Goal: Task Accomplishment & Management: Manage account settings

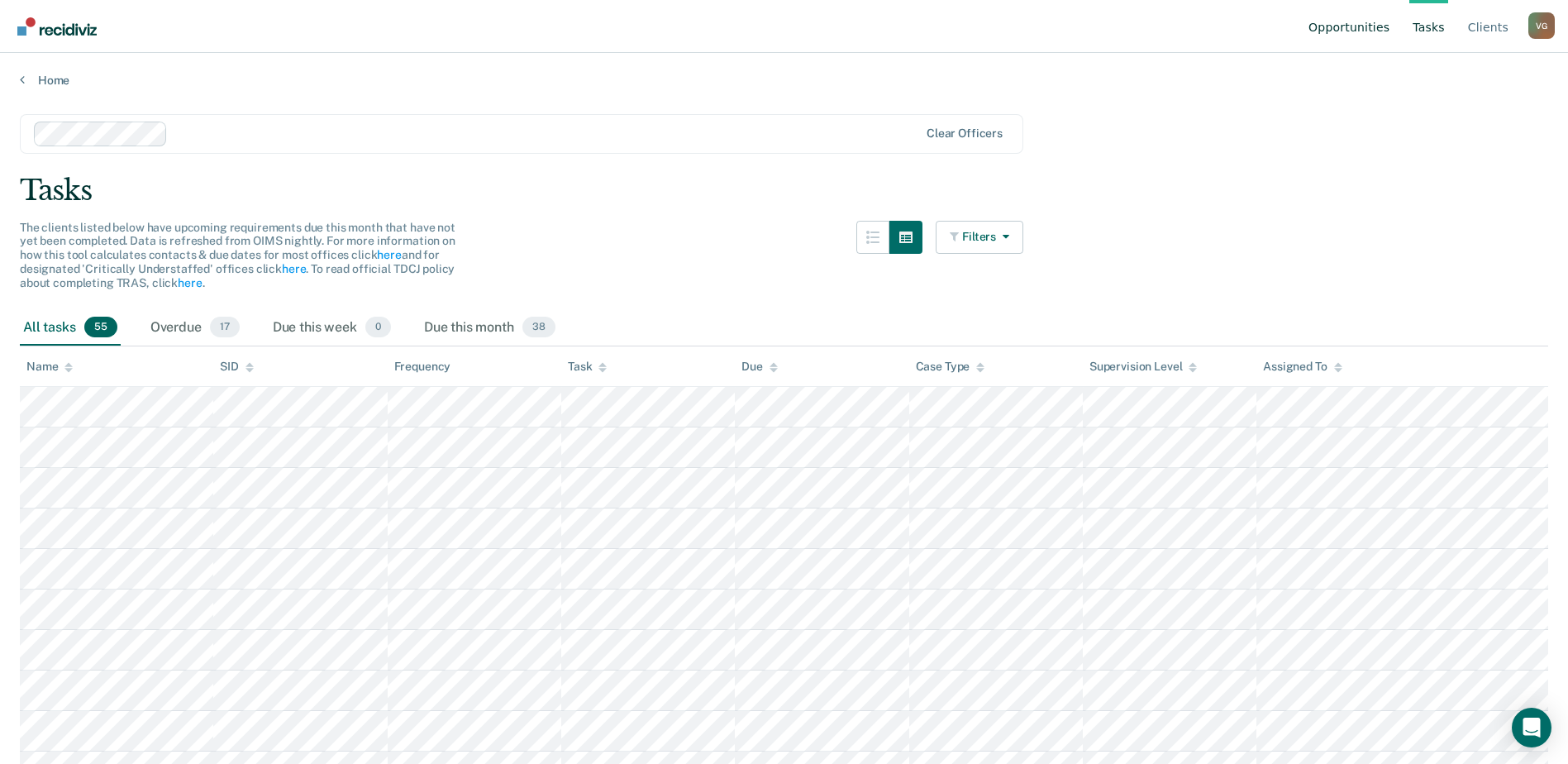
click at [1379, 23] on link "Opportunities" at bounding box center [1349, 26] width 88 height 53
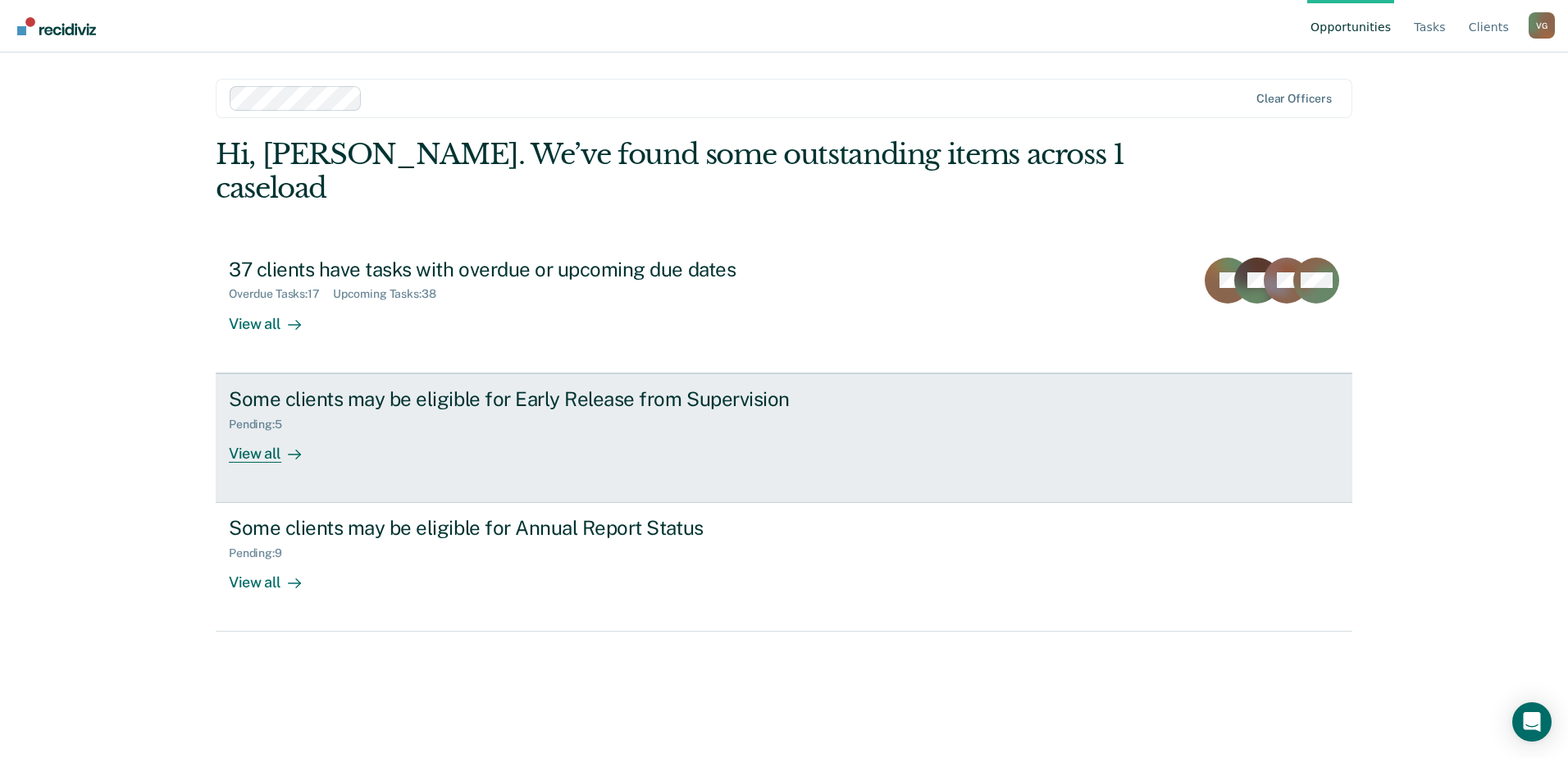
click at [269, 431] on div "View all" at bounding box center [274, 446] width 92 height 32
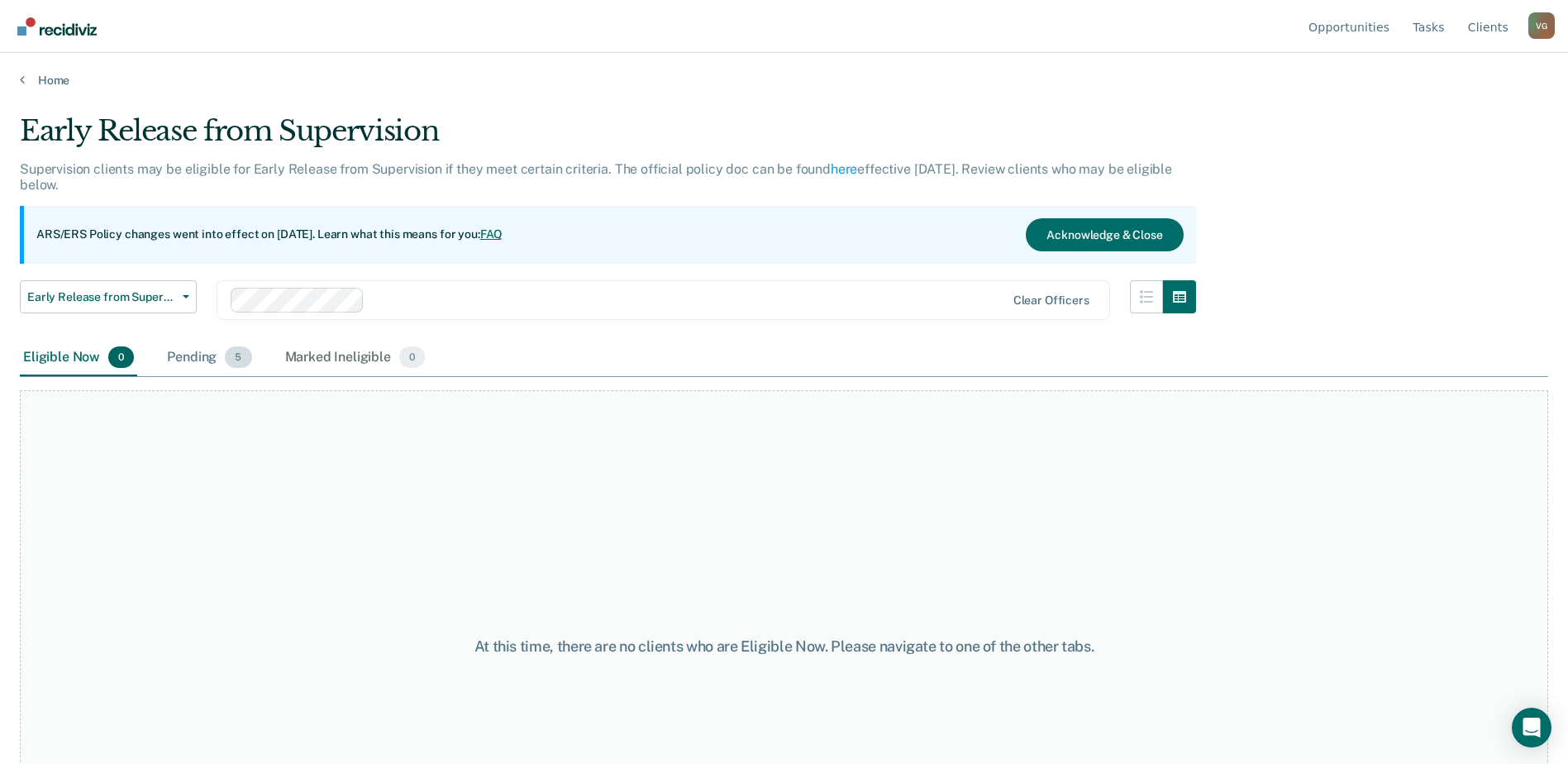
click at [182, 356] on div "Pending 5" at bounding box center [209, 358] width 91 height 37
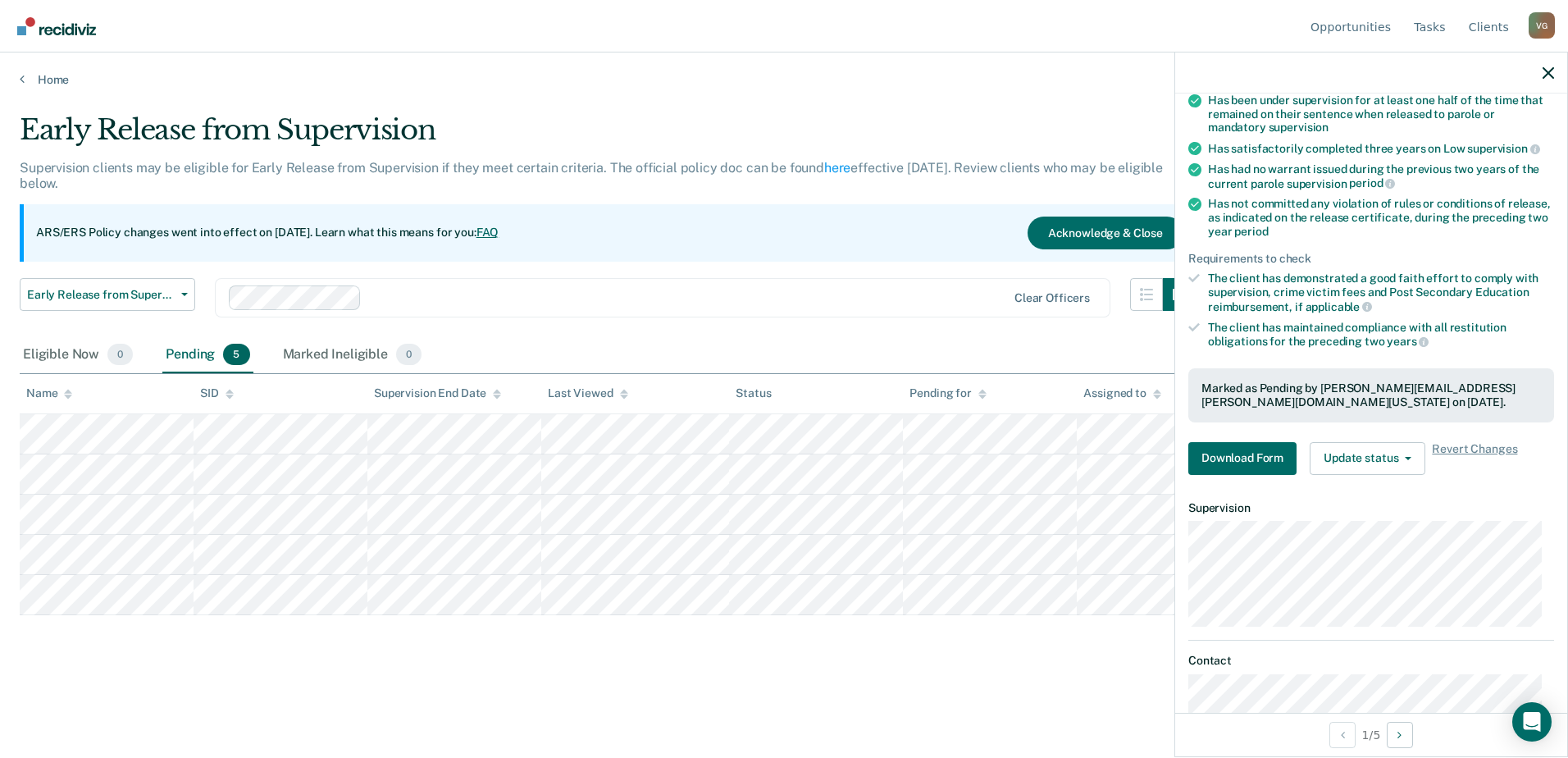
scroll to position [164, 0]
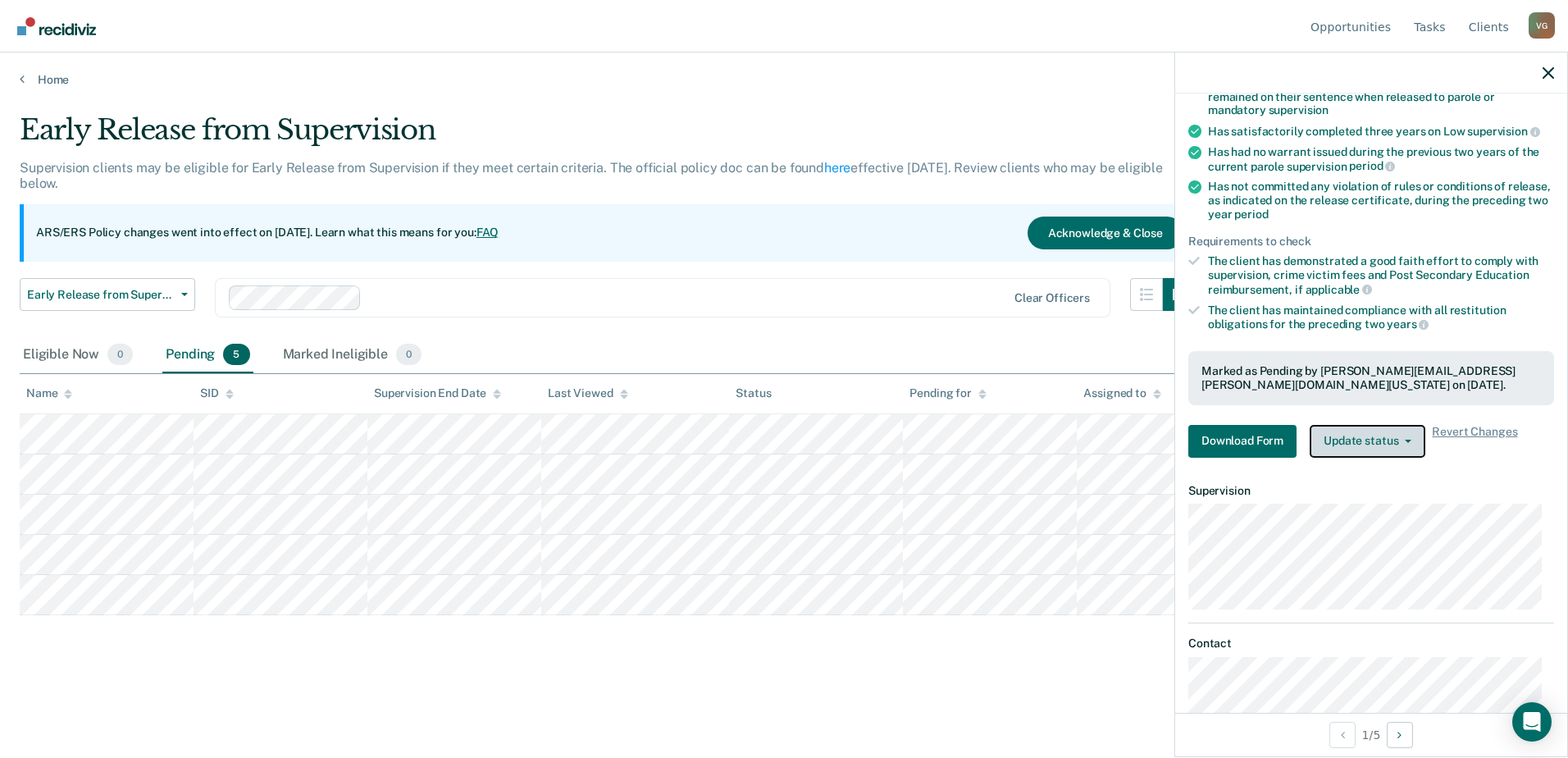
click at [1402, 441] on button "Update status" at bounding box center [1367, 441] width 116 height 33
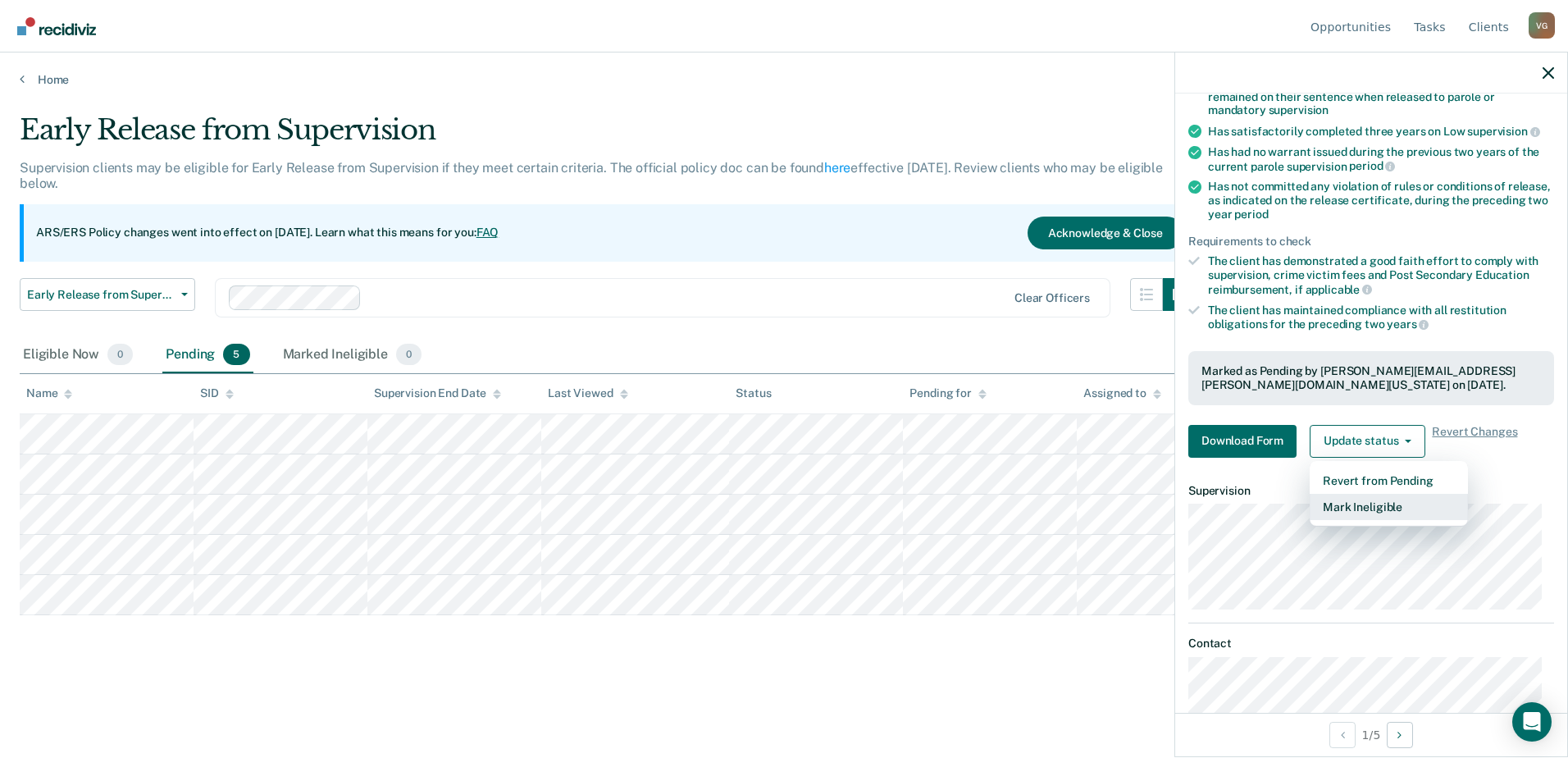
click at [1336, 514] on button "Mark Ineligible" at bounding box center [1389, 507] width 158 height 26
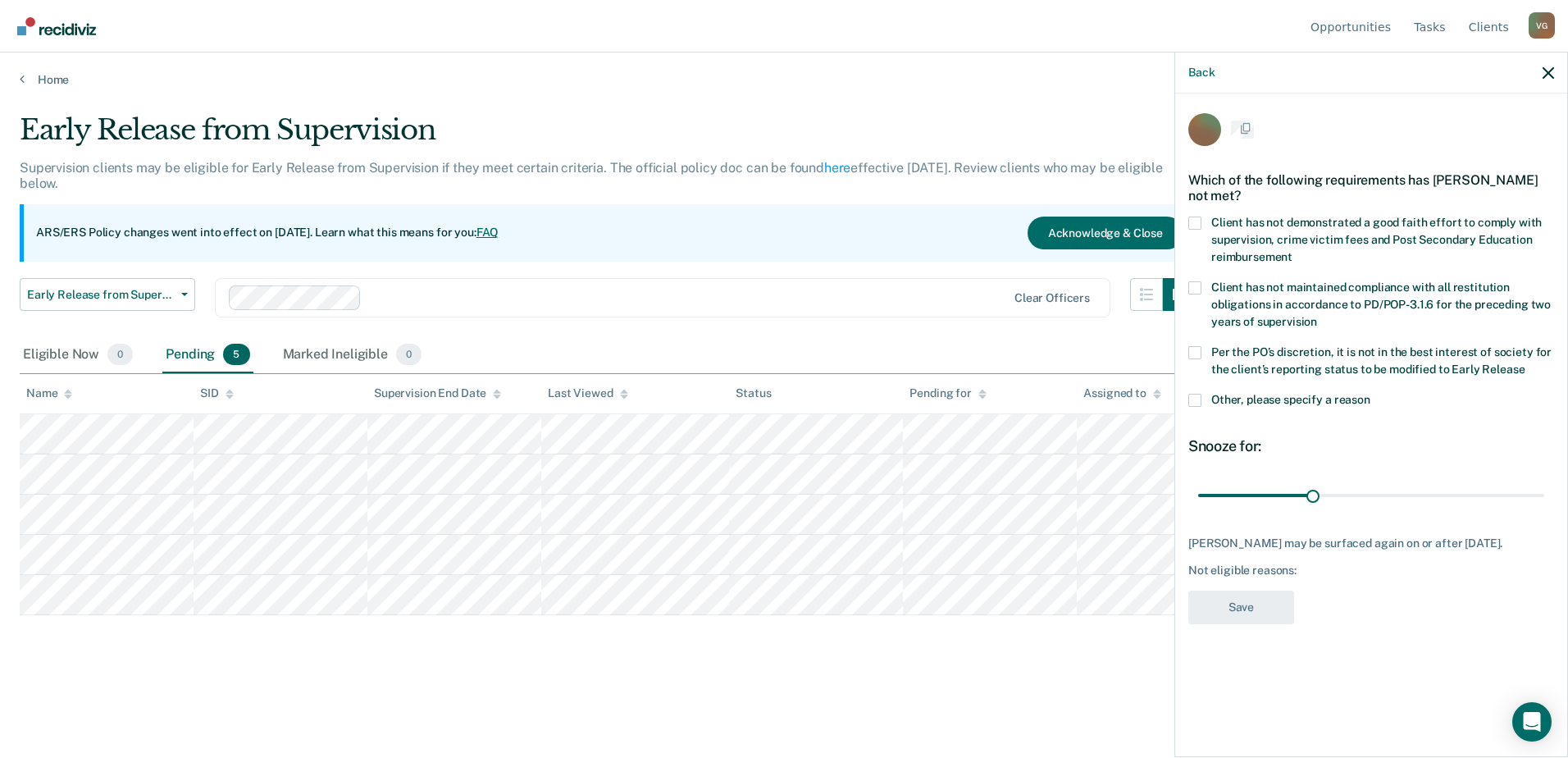
scroll to position [0, 0]
click at [1194, 222] on span at bounding box center [1196, 225] width 13 height 13
click at [1293, 252] on input "Client has not demonstrated a good faith effort to comply with supervision, cri…" at bounding box center [1293, 252] width 0 height 0
click at [1200, 283] on span at bounding box center [1196, 290] width 13 height 13
click at [1318, 318] on input "Client has not maintained compliance with all restitution obligations in accord…" at bounding box center [1318, 318] width 0 height 0
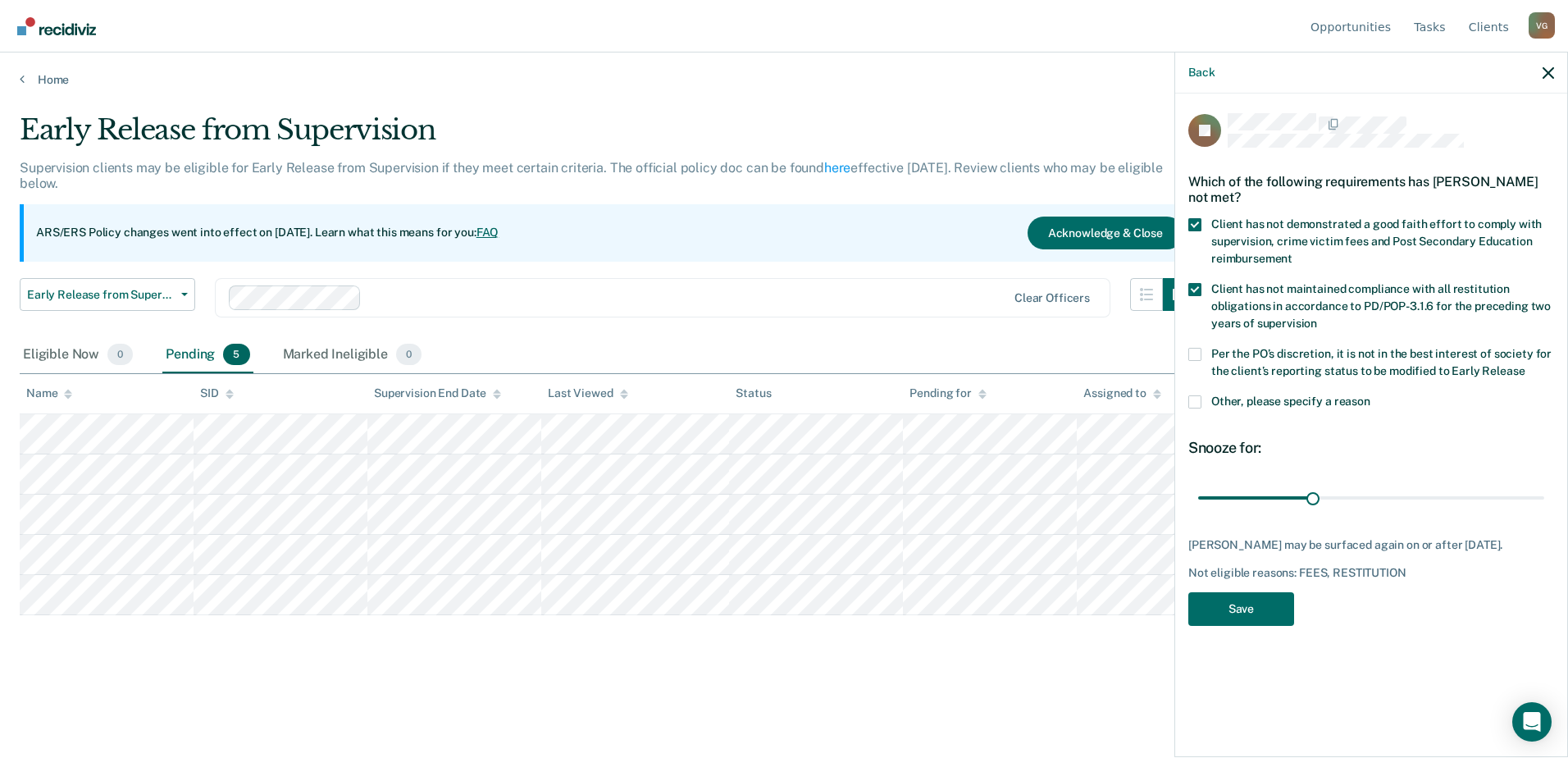
click at [1195, 349] on span at bounding box center [1196, 354] width 13 height 13
click at [1525, 365] on input "Per the PO’s discretion, it is not in the best interest of society for the clie…" at bounding box center [1525, 365] width 0 height 0
click at [1192, 392] on div "Per the PO’s discretion, it is not in the best interest of society for the clie…" at bounding box center [1371, 371] width 366 height 48
click at [1195, 407] on span at bounding box center [1196, 402] width 13 height 13
click at [1370, 395] on input "Other, please specify a reason" at bounding box center [1370, 395] width 0 height 0
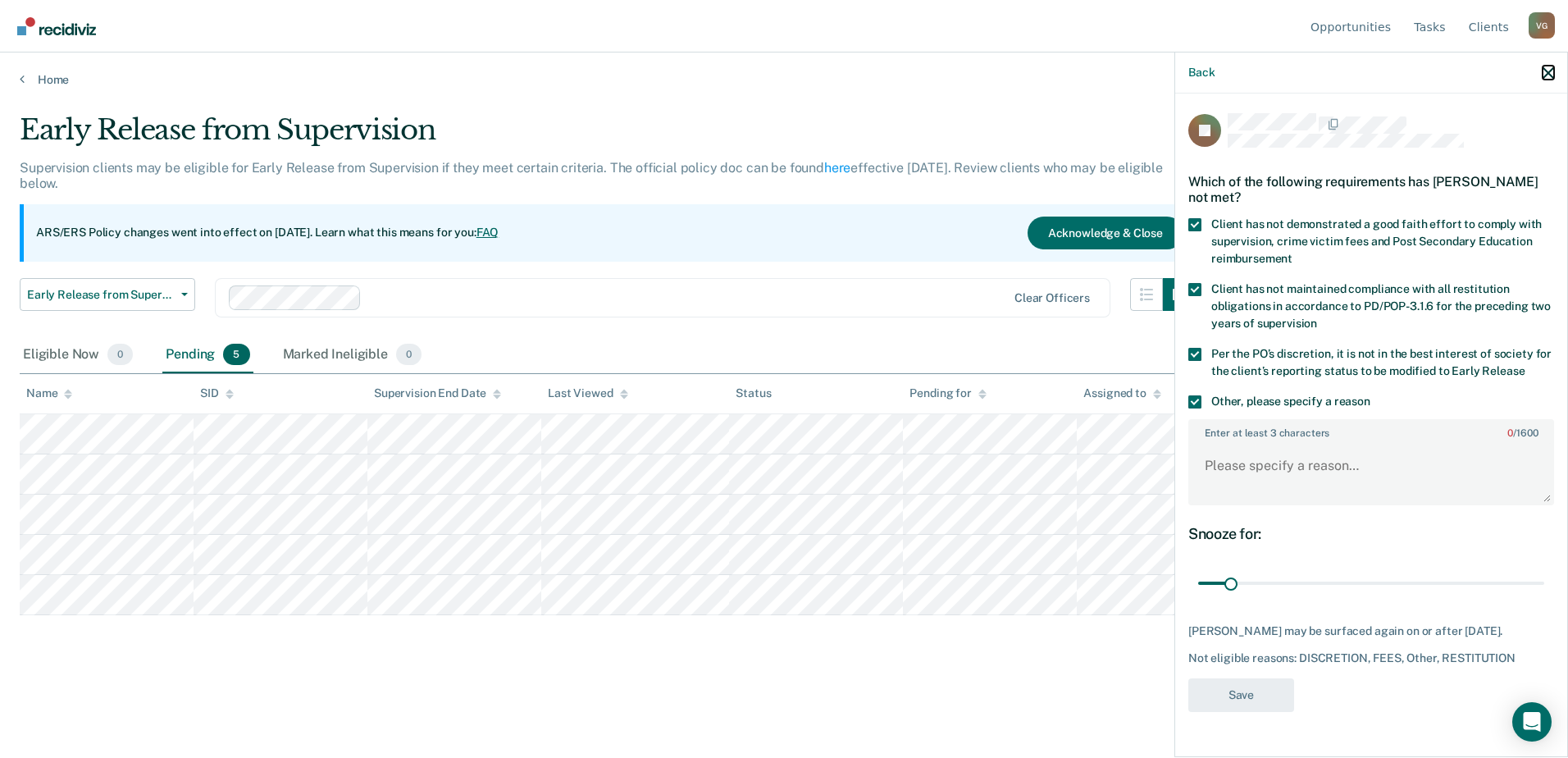
click at [1551, 71] on icon "button" at bounding box center [1549, 73] width 12 height 12
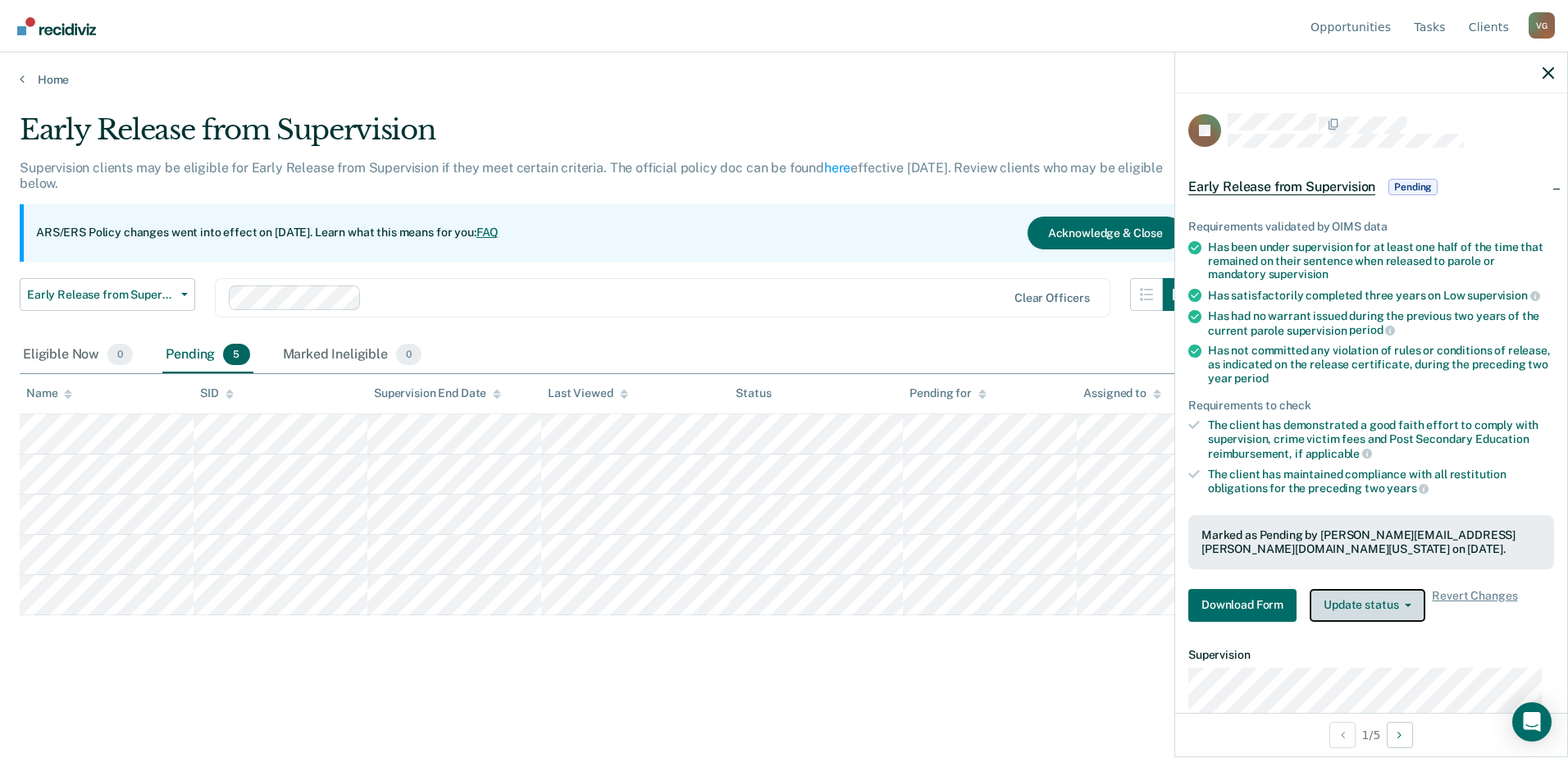
click at [1398, 605] on button "Update status" at bounding box center [1367, 605] width 116 height 33
click at [1403, 190] on span "Pending" at bounding box center [1413, 186] width 49 height 16
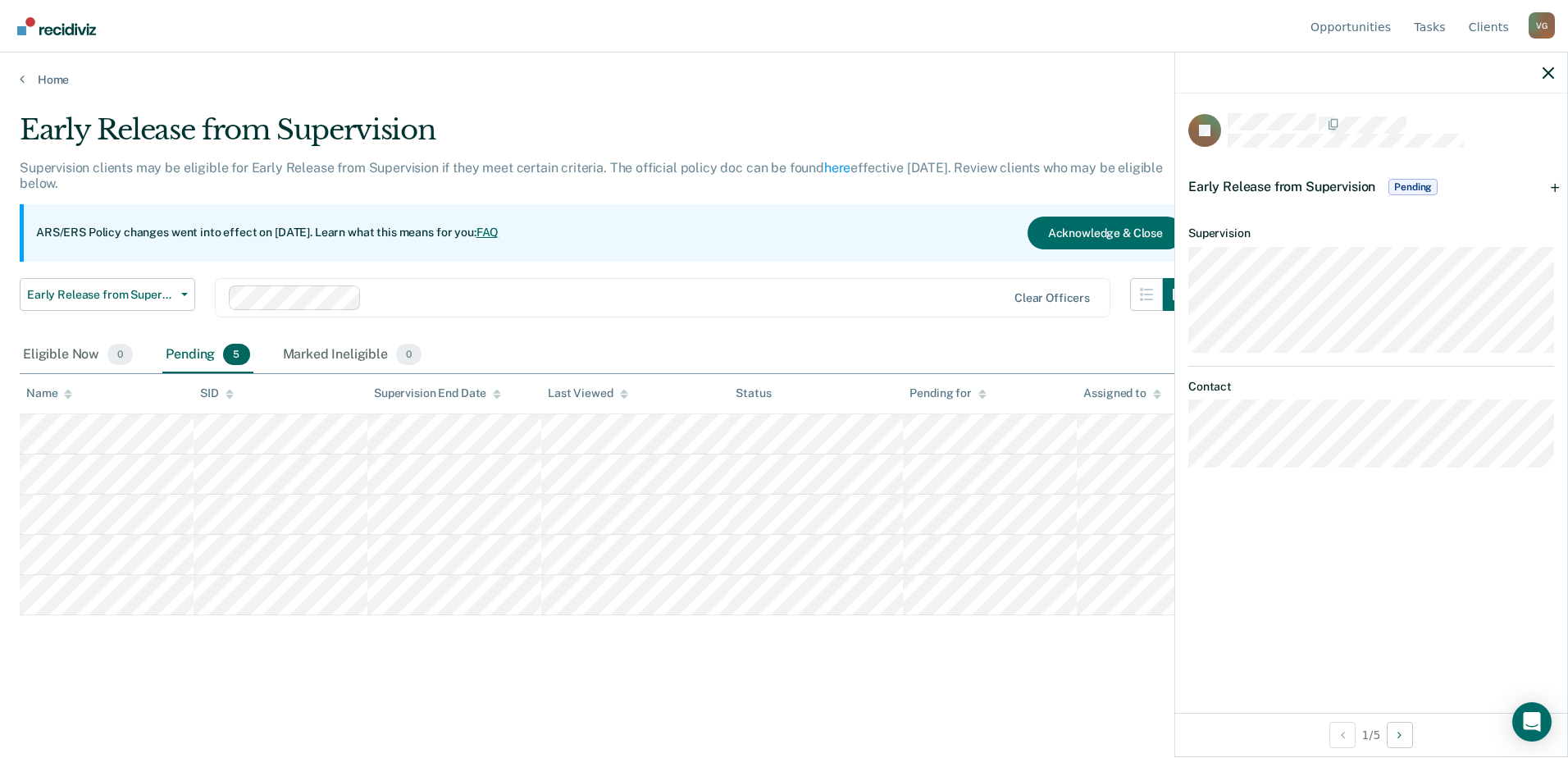
click at [1415, 176] on div "Early Release from Supervision Pending" at bounding box center [1315, 186] width 252 height 26
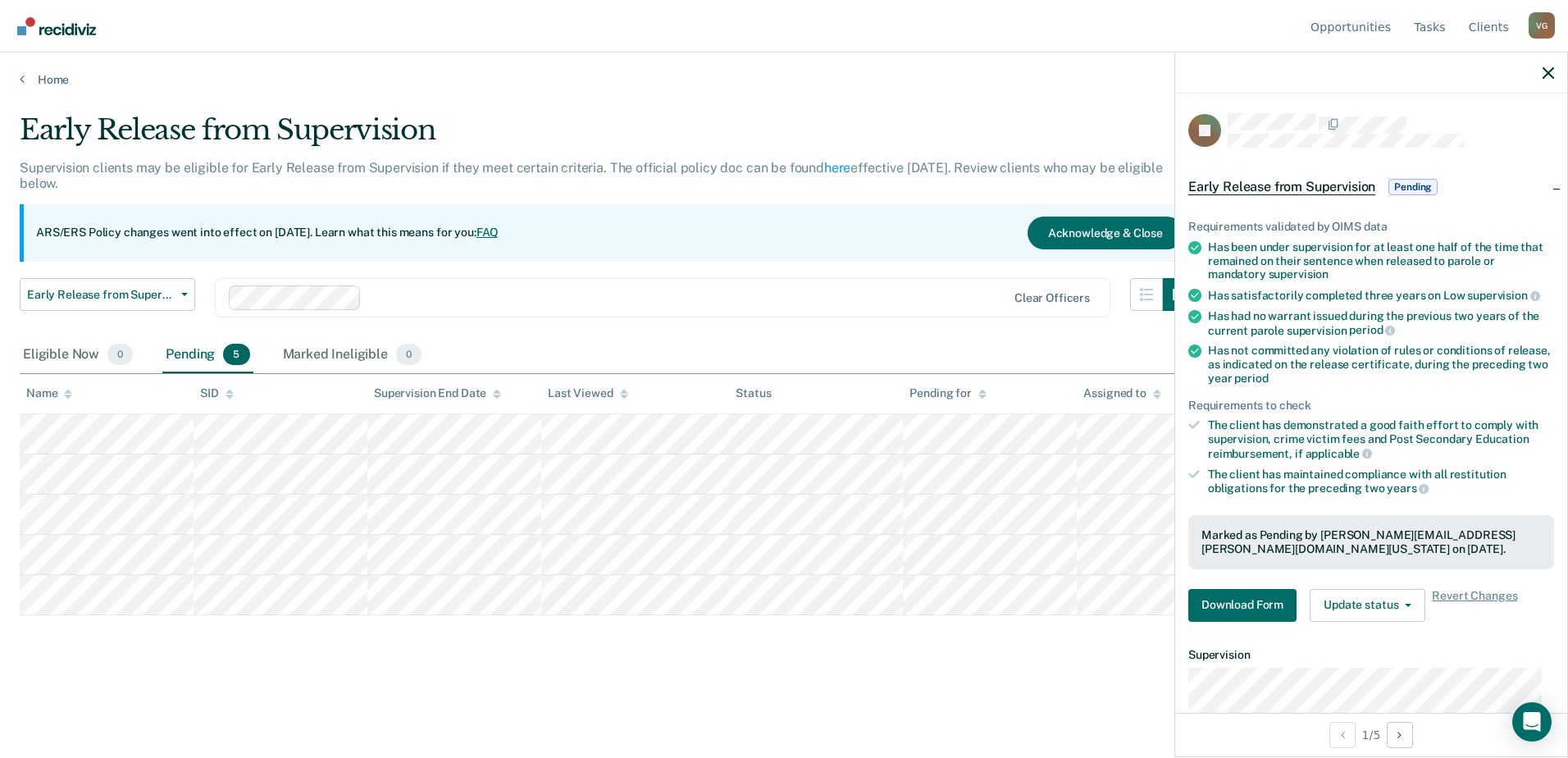
click at [1542, 75] on div at bounding box center [1371, 73] width 392 height 41
click at [1547, 71] on icon "button" at bounding box center [1549, 73] width 12 height 12
